Goal: Find specific page/section: Find specific page/section

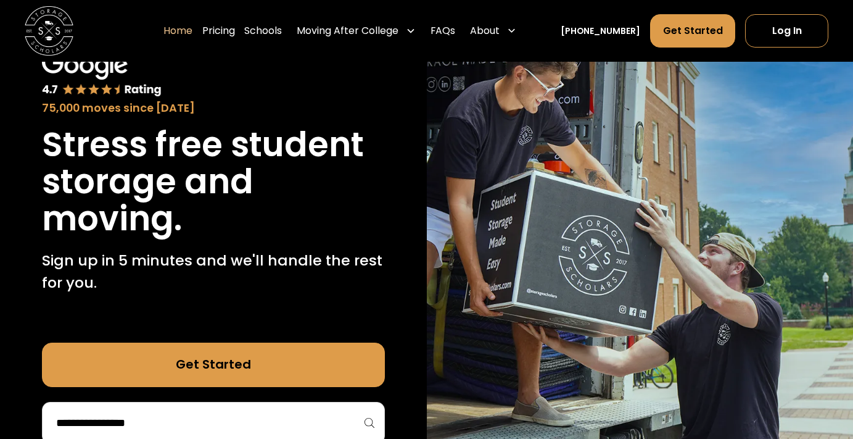
scroll to position [91, 0]
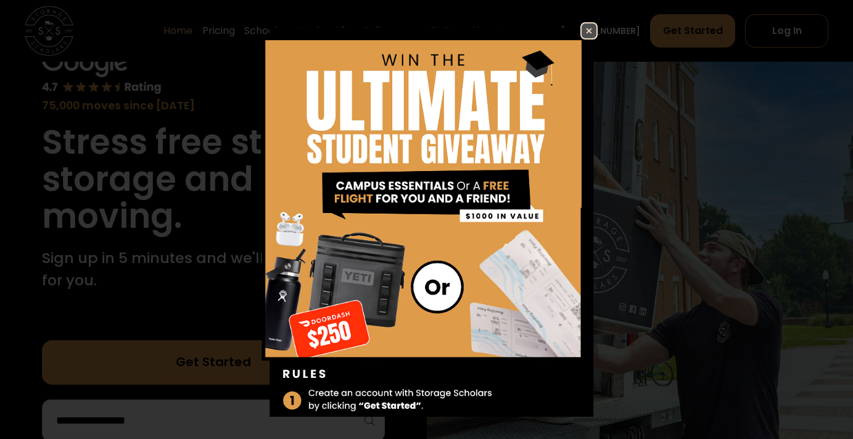
click at [582, 31] on img at bounding box center [589, 30] width 15 height 15
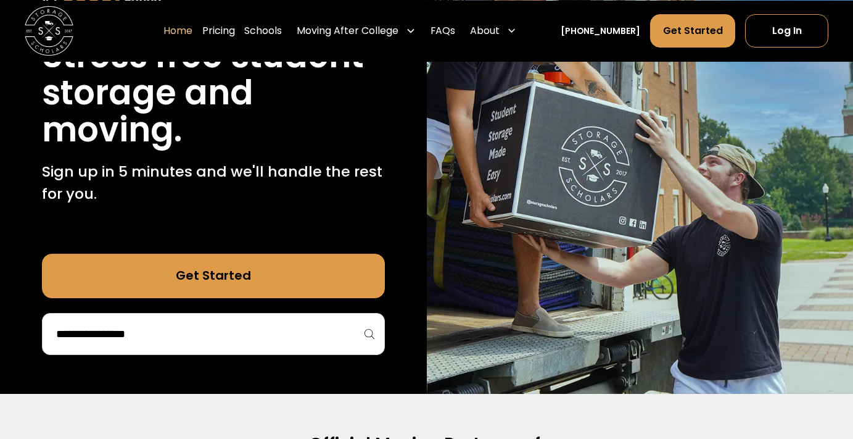
scroll to position [245, 0]
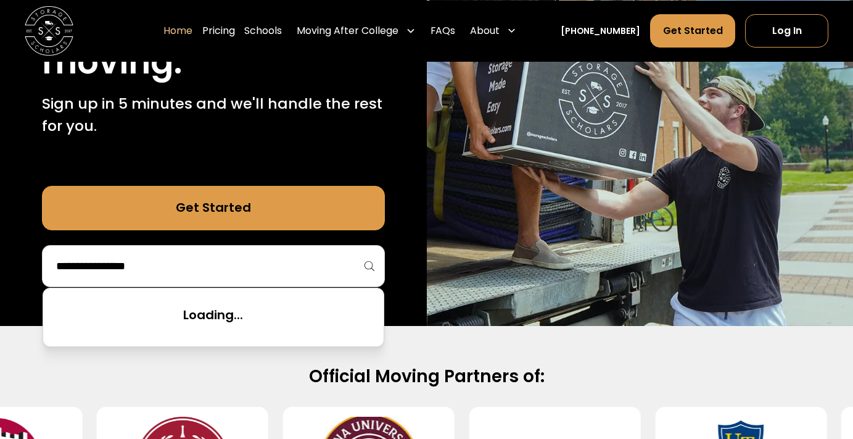
click at [243, 267] on input "search" at bounding box center [213, 265] width 317 height 21
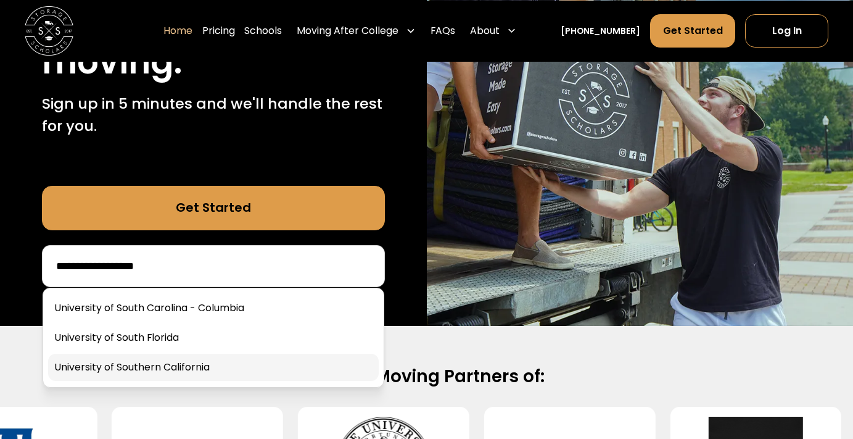
type input "**********"
click at [232, 364] on link at bounding box center [213, 367] width 331 height 27
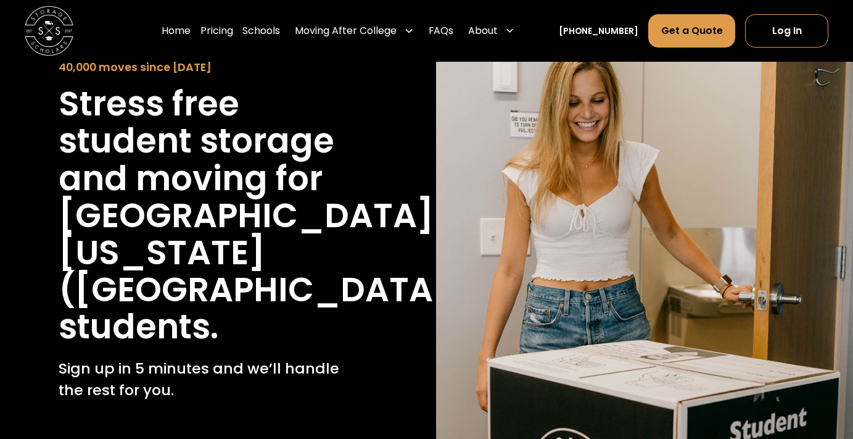
scroll to position [76, 0]
